Goal: Task Accomplishment & Management: Use online tool/utility

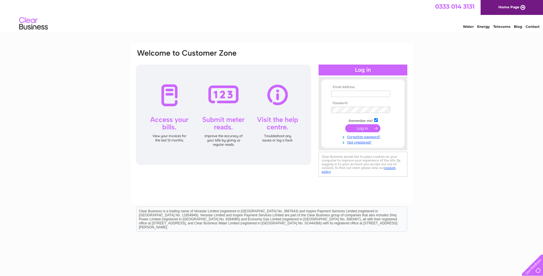
click at [337, 94] on input "text" at bounding box center [360, 94] width 59 height 6
click at [354, 93] on input "text" at bounding box center [360, 94] width 59 height 6
type input "[EMAIL_ADDRESS][DOMAIN_NAME]"
click at [363, 128] on input "submit" at bounding box center [363, 129] width 35 height 8
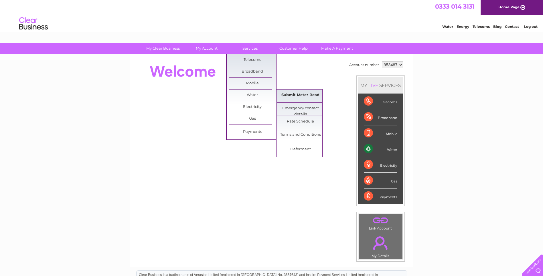
click at [296, 95] on link "Submit Meter Read" at bounding box center [300, 94] width 47 height 11
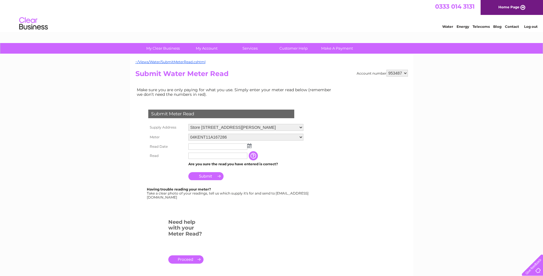
click at [191, 146] on input "text" at bounding box center [218, 146] width 59 height 6
click at [249, 146] on img at bounding box center [250, 145] width 4 height 5
drag, startPoint x: 229, startPoint y: 171, endPoint x: 288, endPoint y: 170, distance: 58.2
click at [230, 171] on link "2" at bounding box center [230, 171] width 8 height 6
type input "[DATE]"
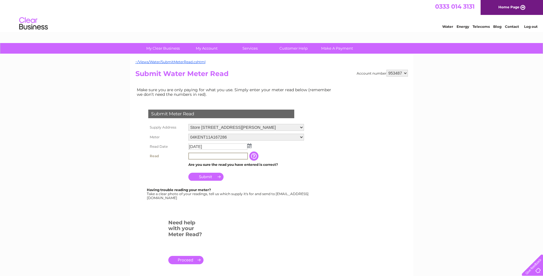
click at [219, 153] on input "text" at bounding box center [219, 155] width 60 height 7
type input "1815"
click at [200, 174] on input "Submit" at bounding box center [206, 176] width 35 height 8
